Goal: Task Accomplishment & Management: Manage account settings

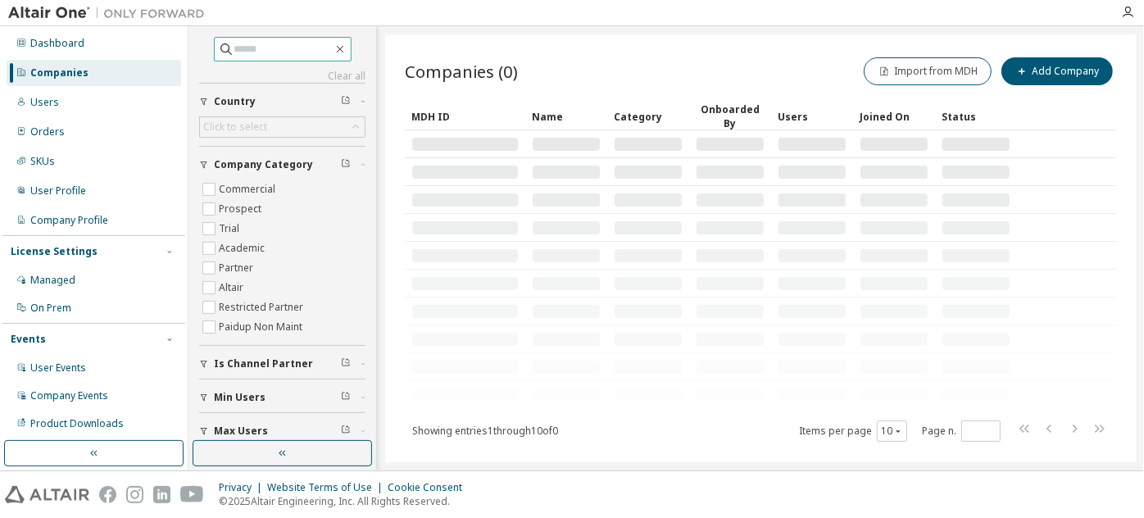
click at [282, 51] on input "text" at bounding box center [283, 49] width 98 height 16
paste input "**********"
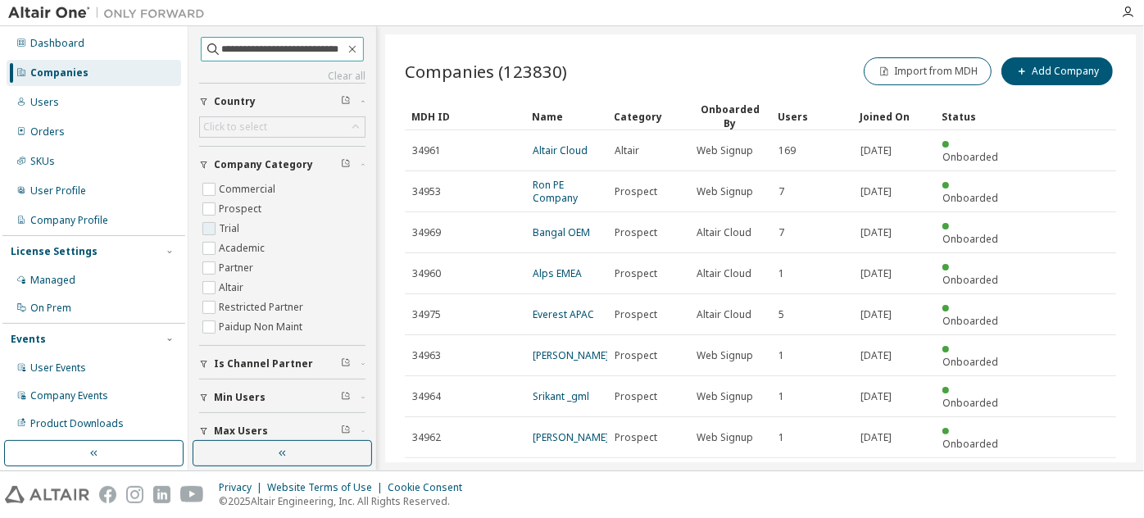
type input "**********"
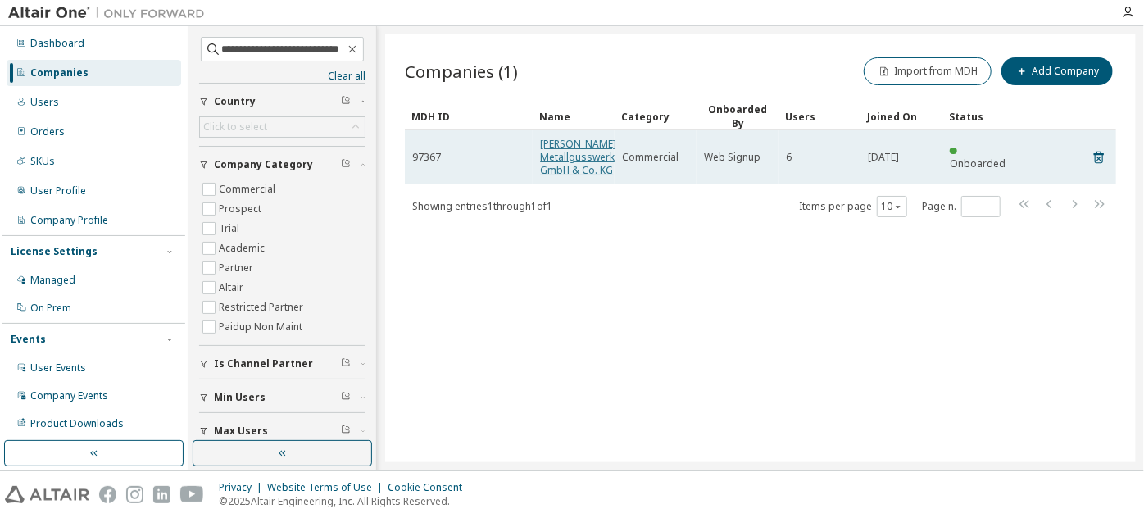
click at [561, 156] on link "Albert Handtmann Metallgusswerk GmbH & Co. KG" at bounding box center [578, 157] width 76 height 40
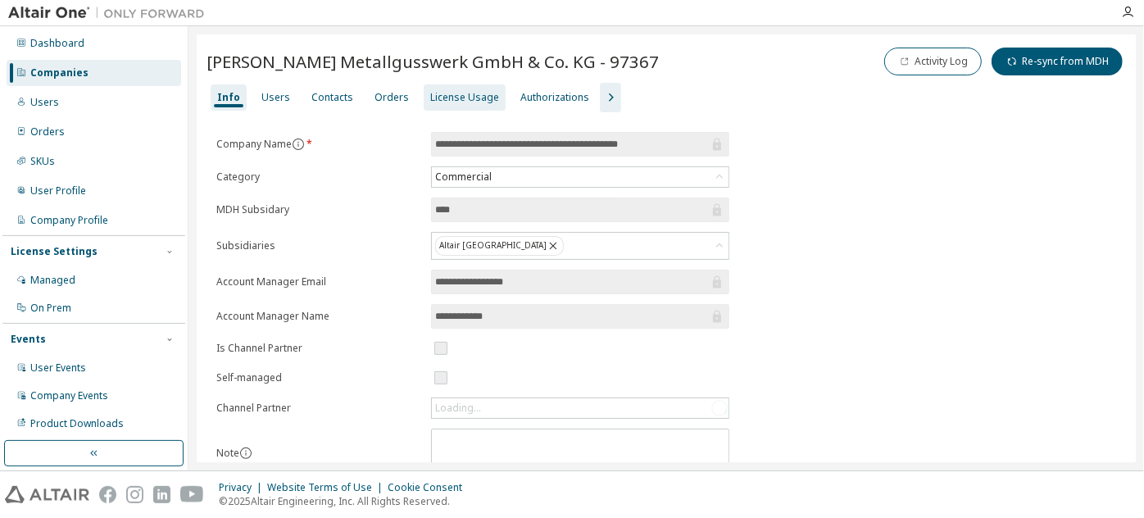
click at [480, 104] on div "License Usage" at bounding box center [464, 97] width 69 height 13
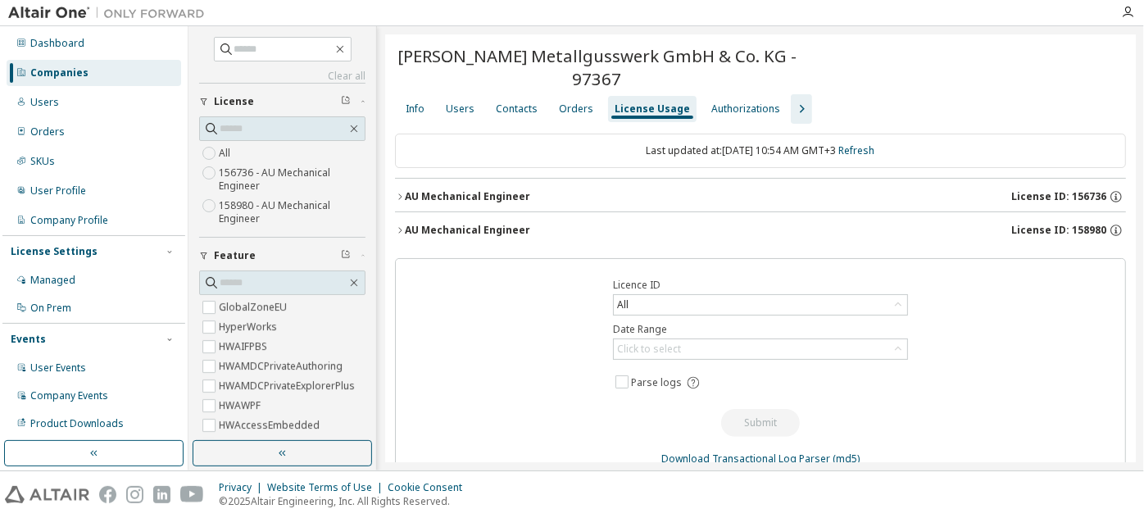
click at [791, 105] on icon "button" at bounding box center [801, 109] width 20 height 20
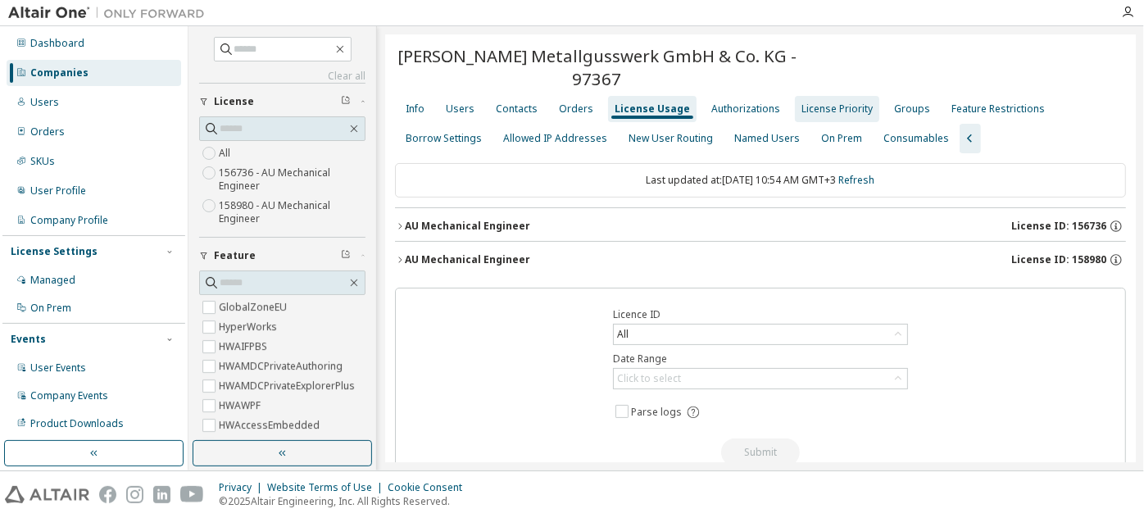
click at [819, 102] on div "License Priority" at bounding box center [836, 108] width 71 height 13
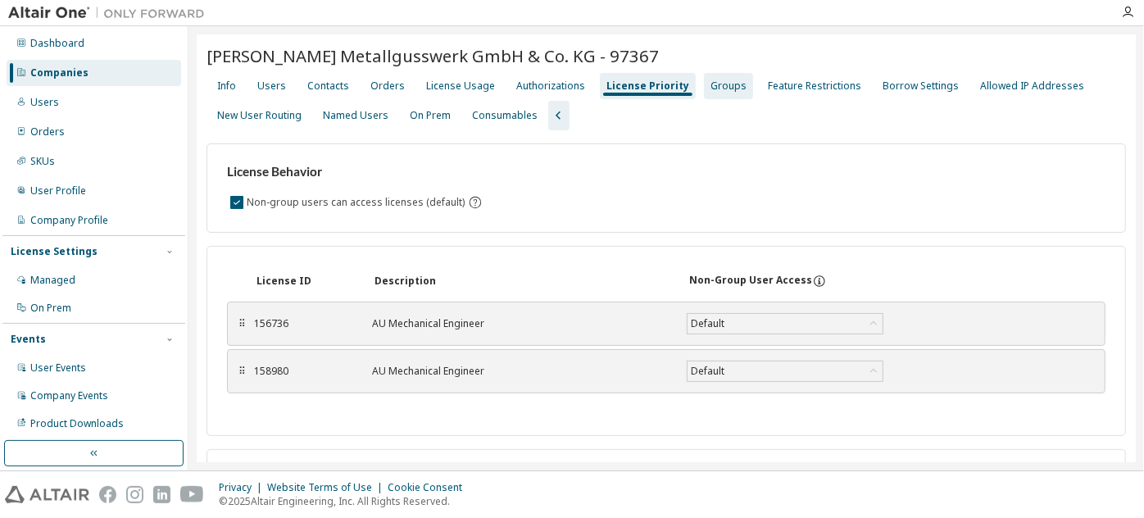
click at [719, 93] on div "Groups" at bounding box center [728, 85] width 36 height 13
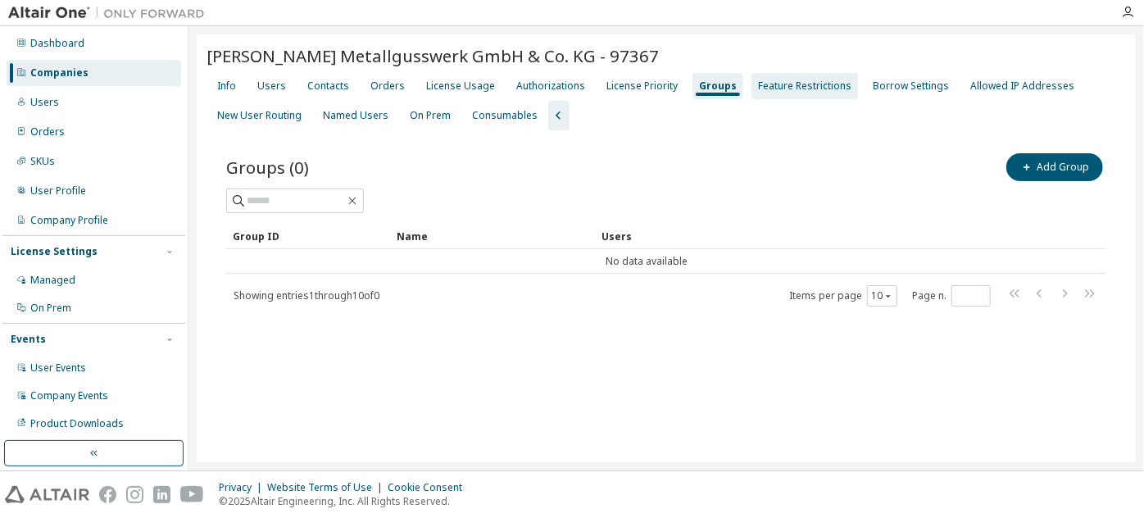
click at [791, 93] on div "Feature Restrictions" at bounding box center [804, 85] width 93 height 13
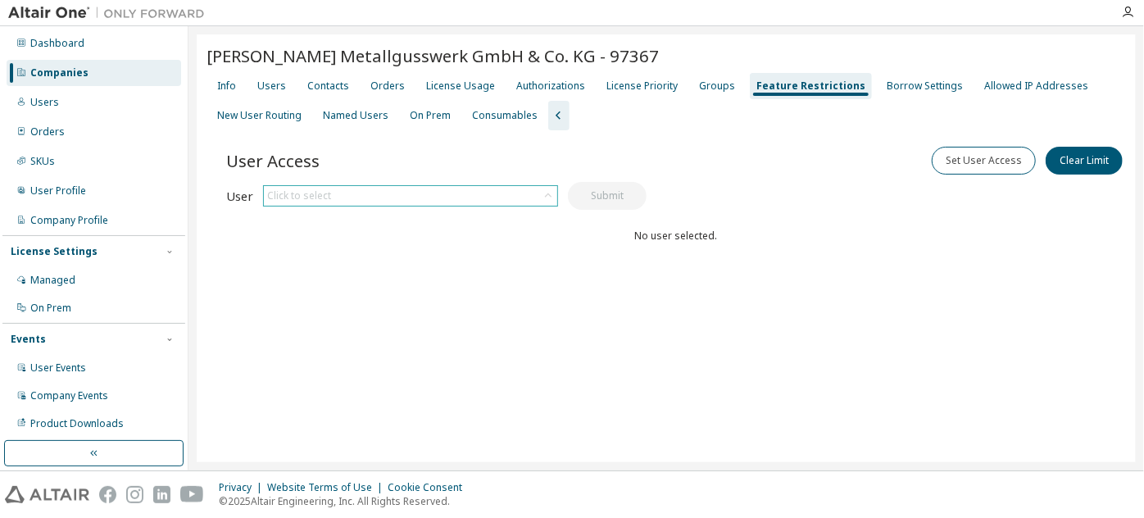
click at [374, 206] on div "Click to select" at bounding box center [410, 196] width 293 height 20
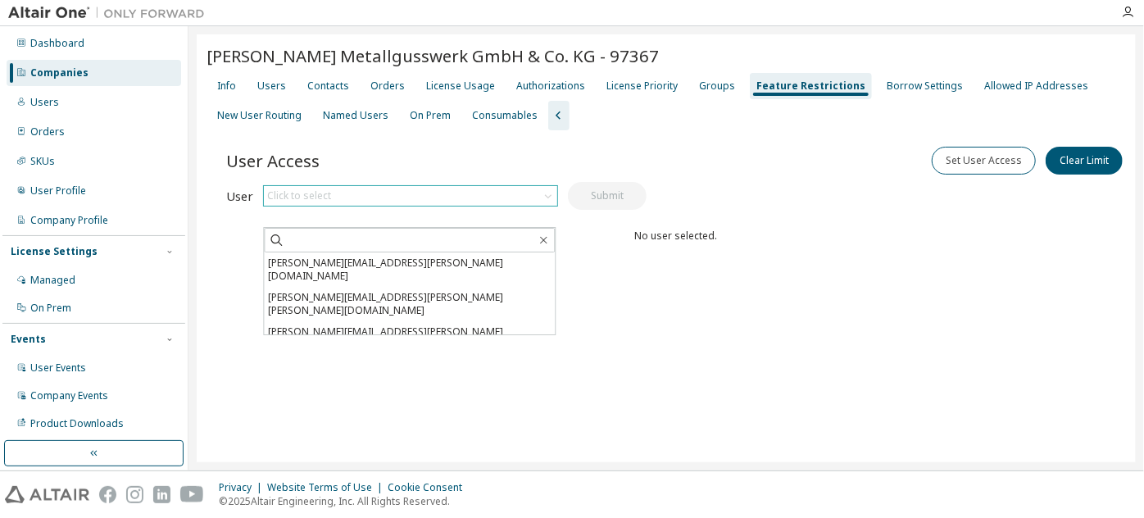
drag, startPoint x: 374, startPoint y: 225, endPoint x: 325, endPoint y: 211, distance: 50.1
click at [325, 202] on div "Click to select" at bounding box center [299, 195] width 64 height 13
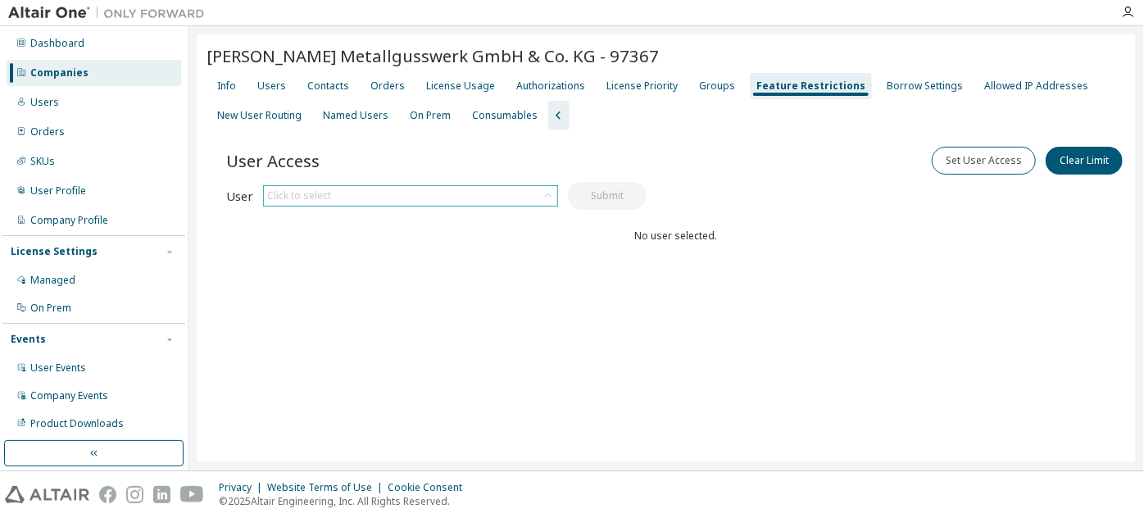
click at [325, 202] on div "Click to select" at bounding box center [299, 195] width 64 height 13
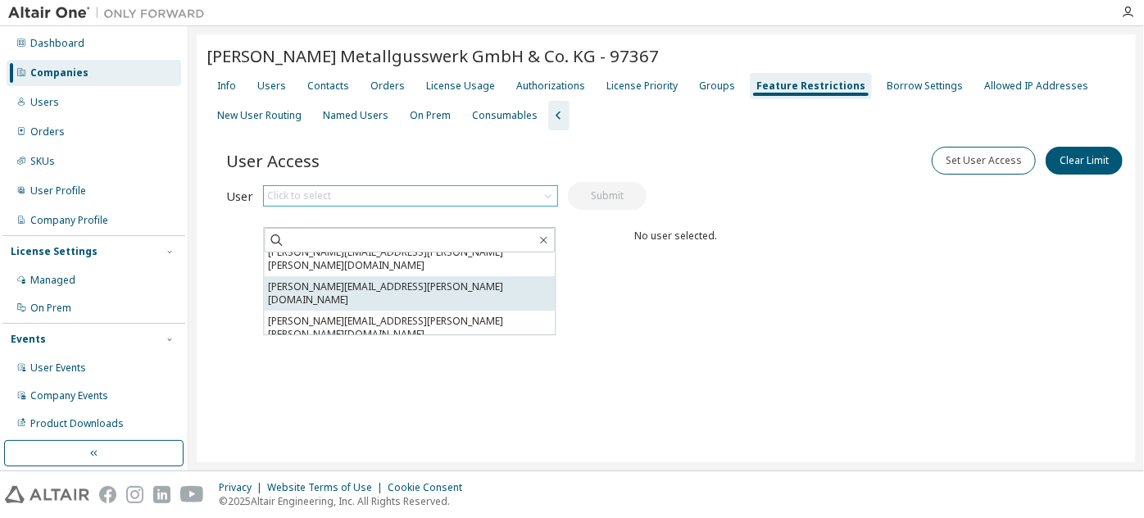
scroll to position [46, 0]
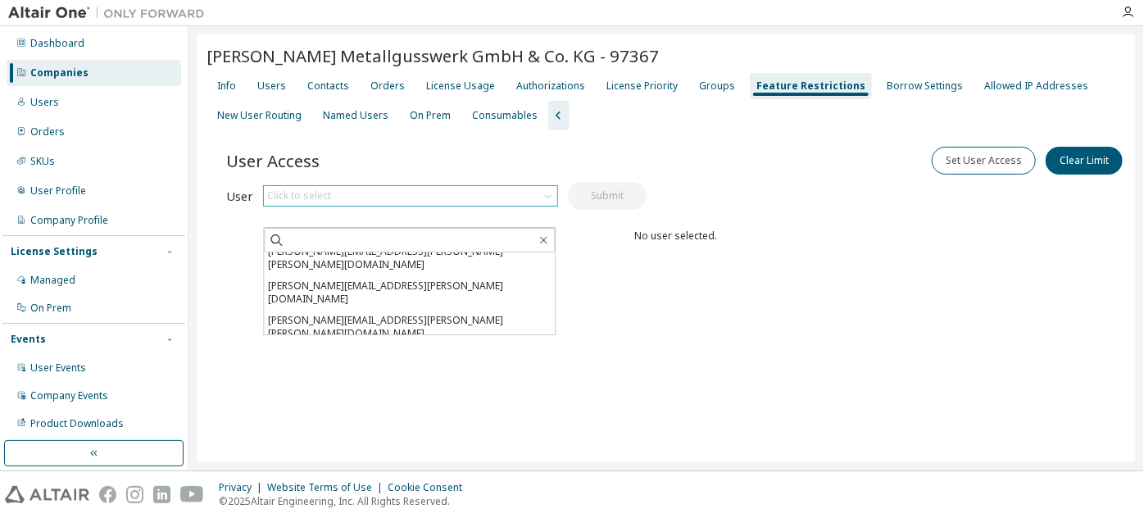
click at [391, 344] on li "ulrich.schaeffer@handtmann.de" at bounding box center [409, 361] width 291 height 34
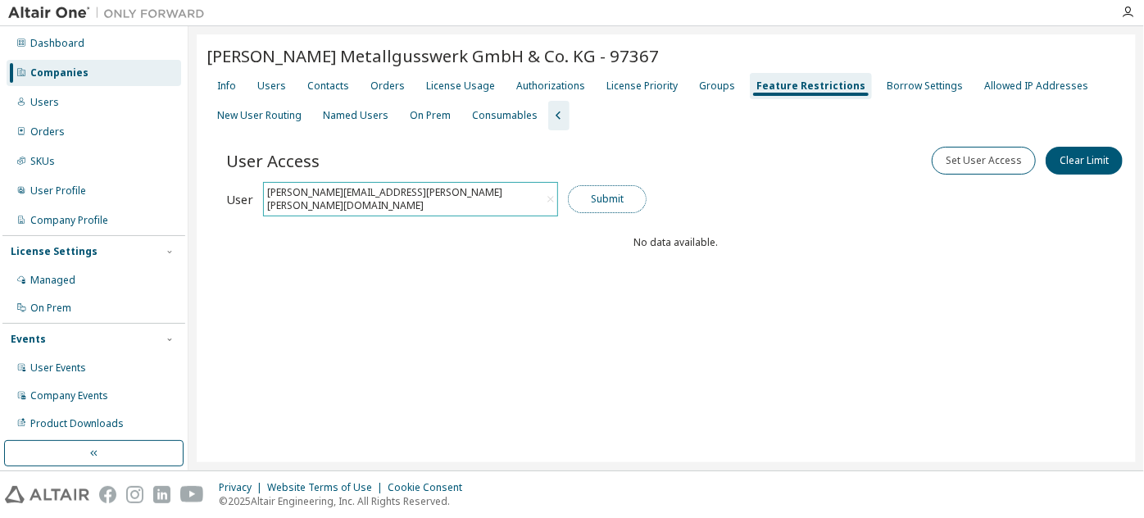
click at [616, 209] on button "Submit" at bounding box center [607, 199] width 79 height 28
